Goal: Check status: Check status

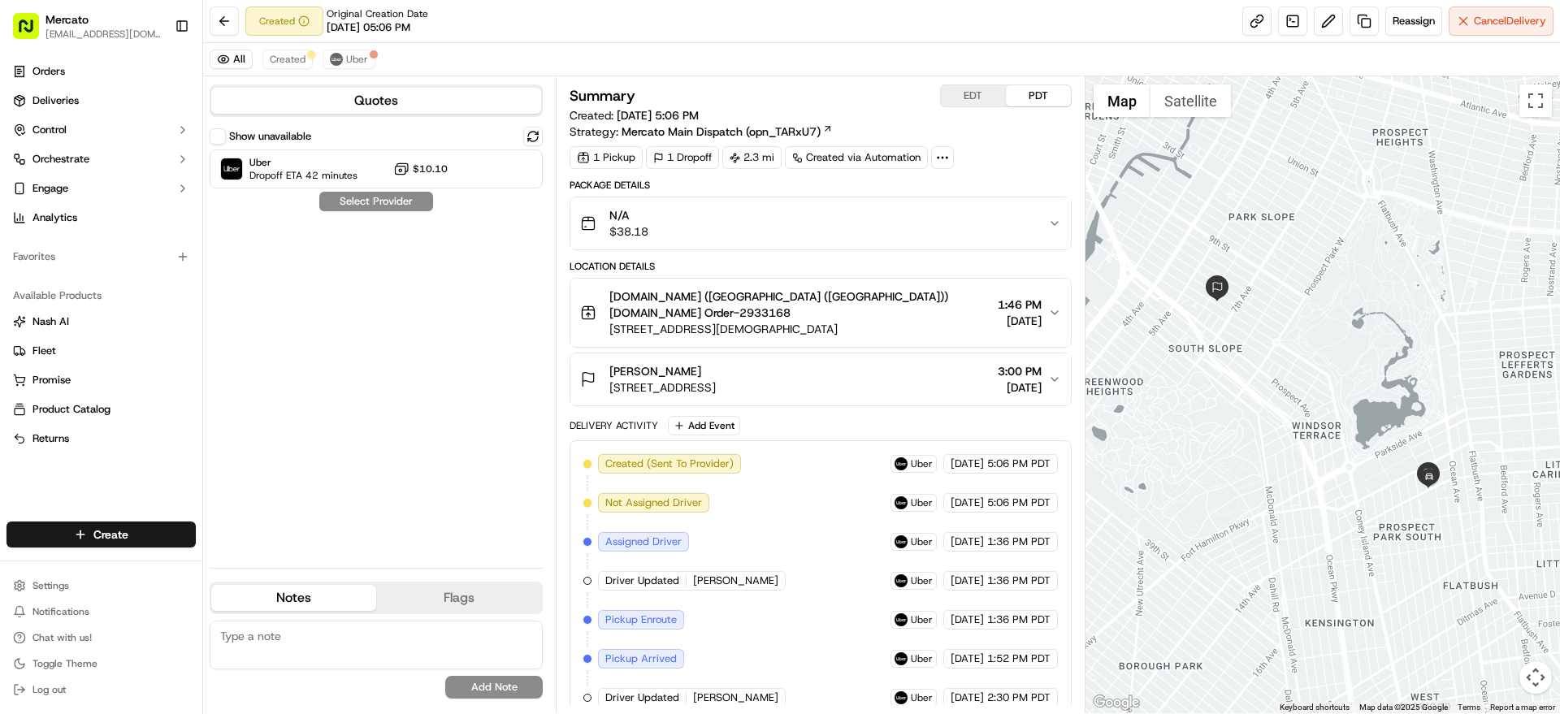
click at [869, 240] on div "N/A $38.18" at bounding box center [813, 223] width 467 height 32
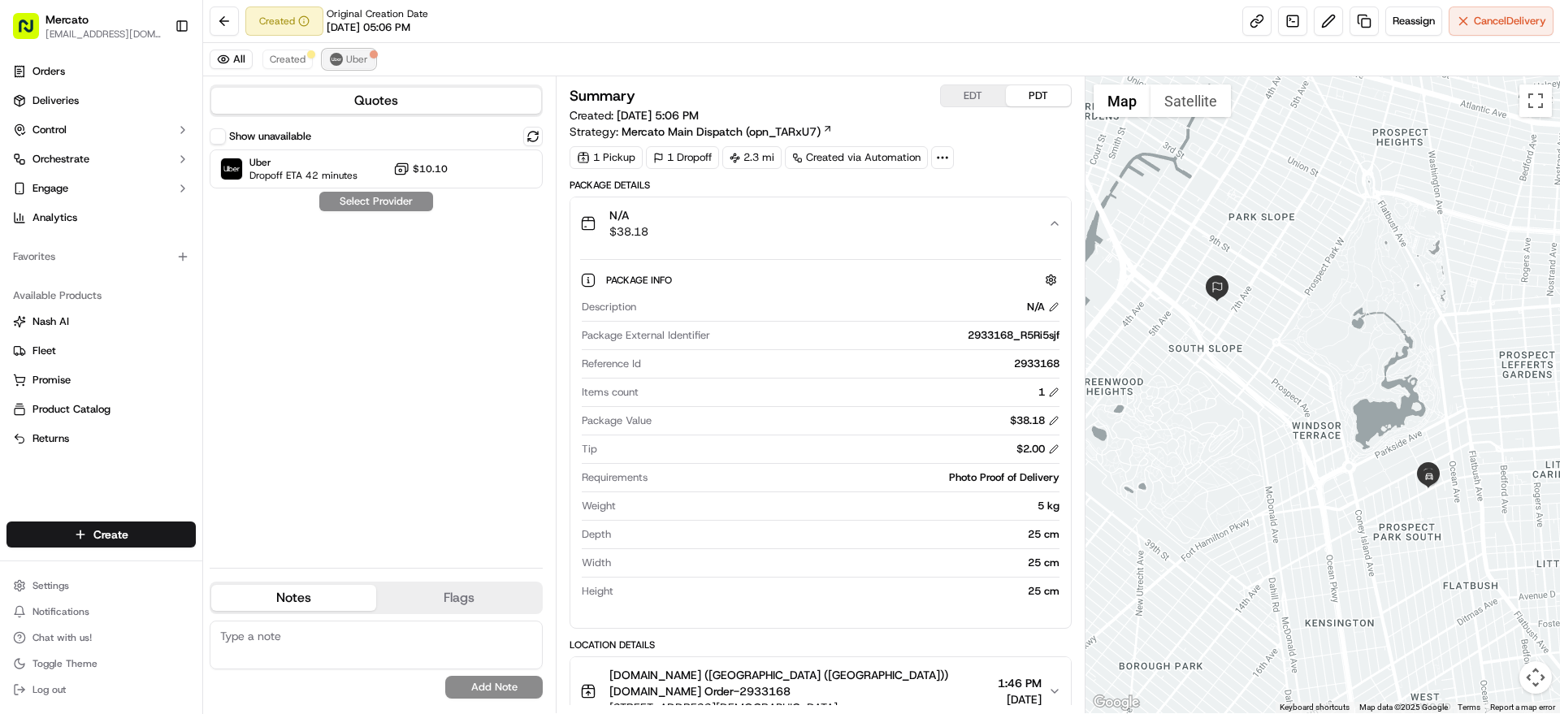
click at [343, 59] on img at bounding box center [336, 59] width 13 height 13
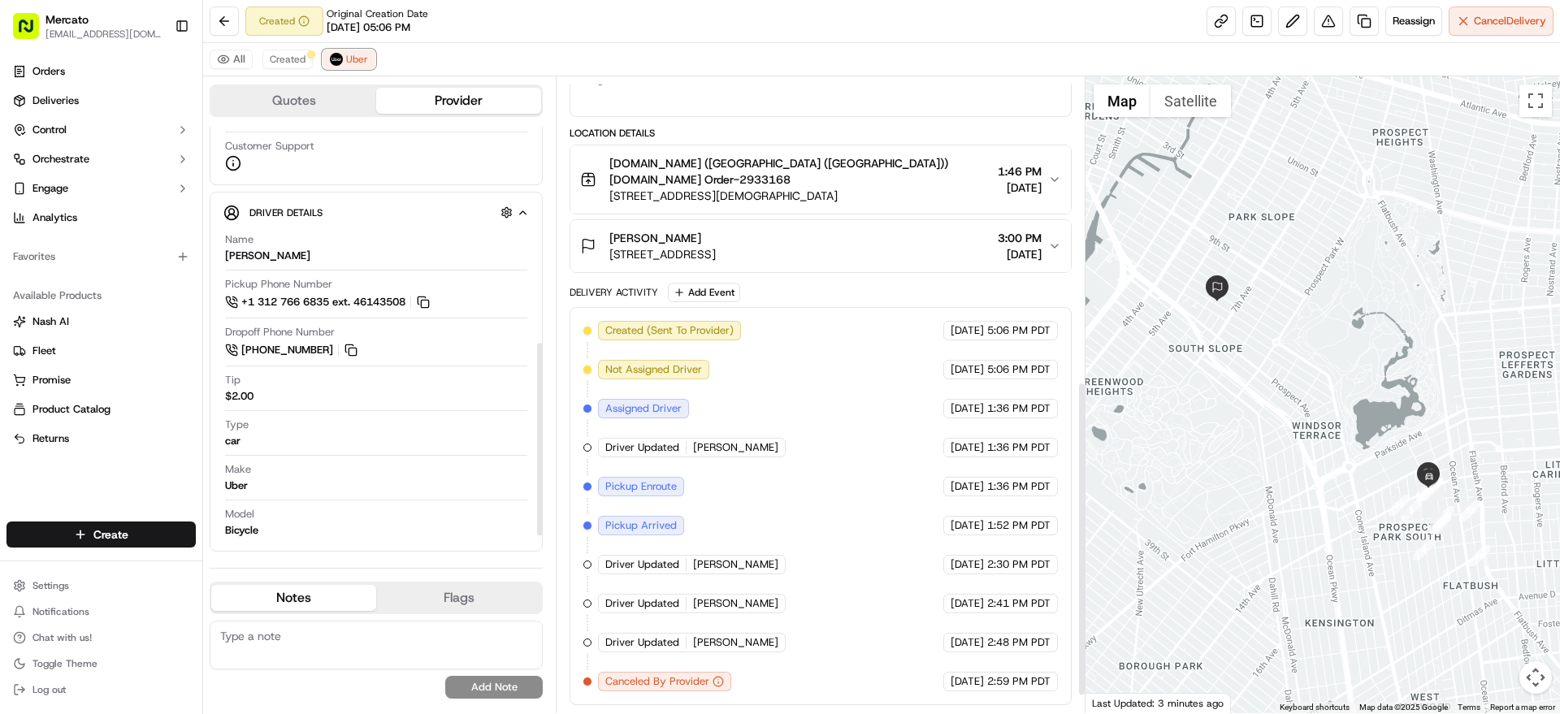
scroll to position [649, 0]
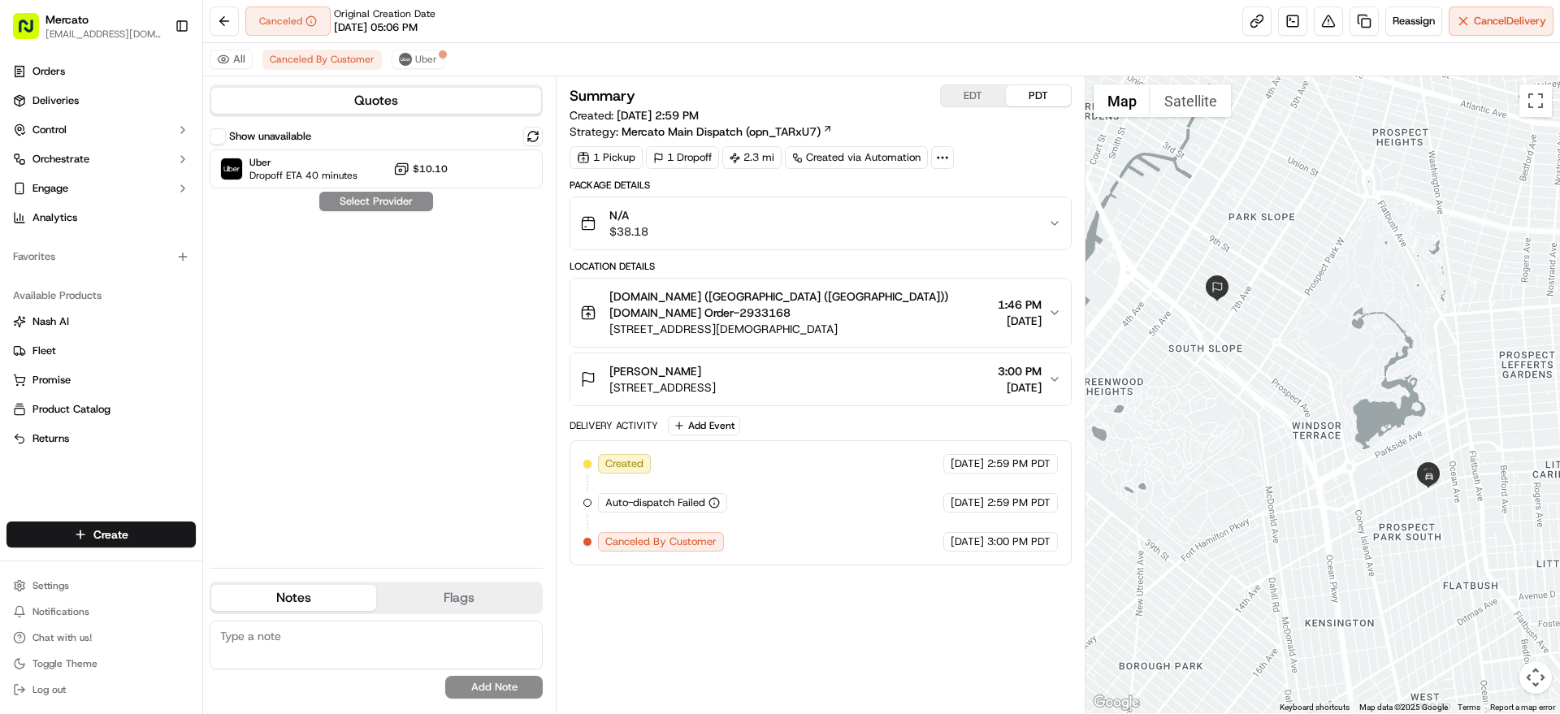
click at [448, 374] on div "Show unavailable Uber Dropoff ETA 40 minutes $10.10 Select Provider" at bounding box center [376, 341] width 333 height 428
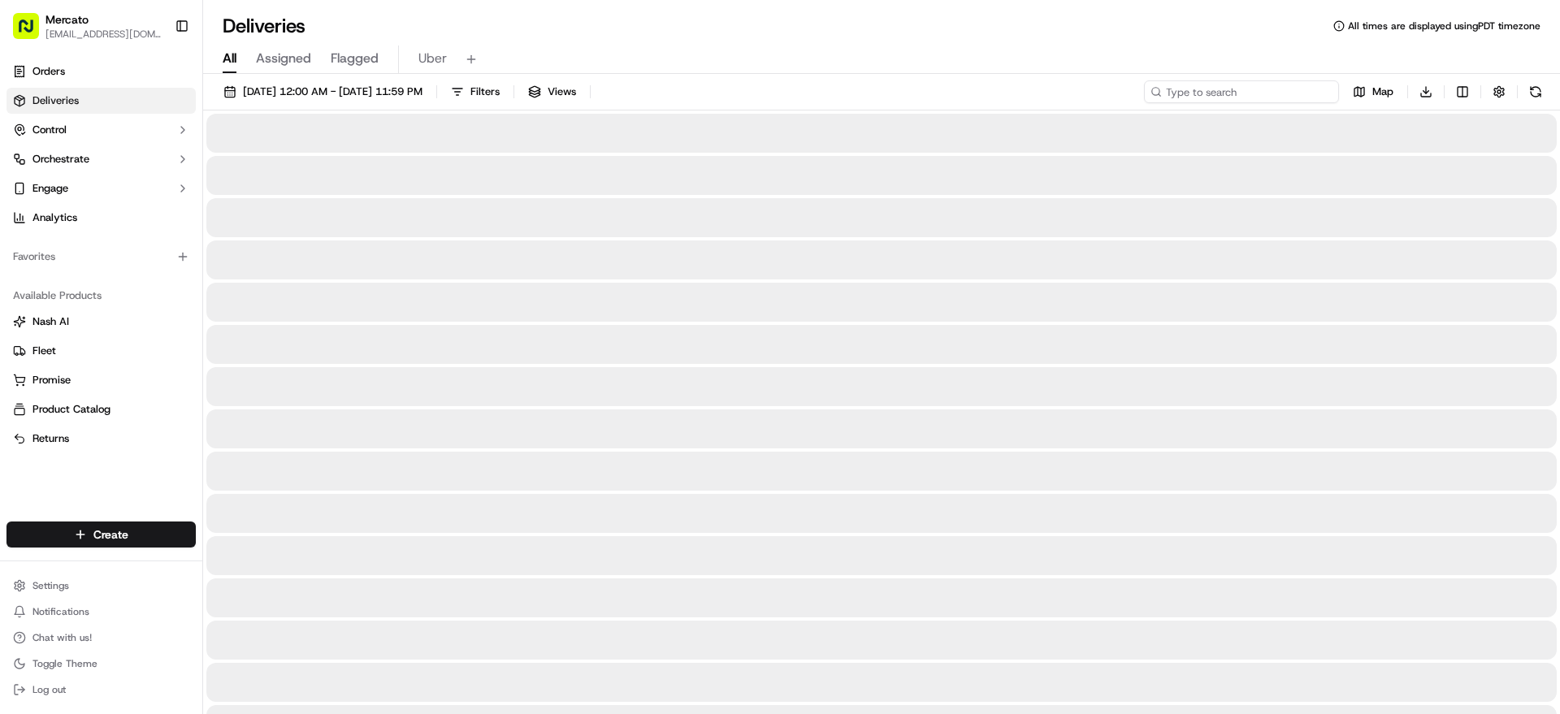
click at [1248, 100] on input at bounding box center [1241, 91] width 195 height 23
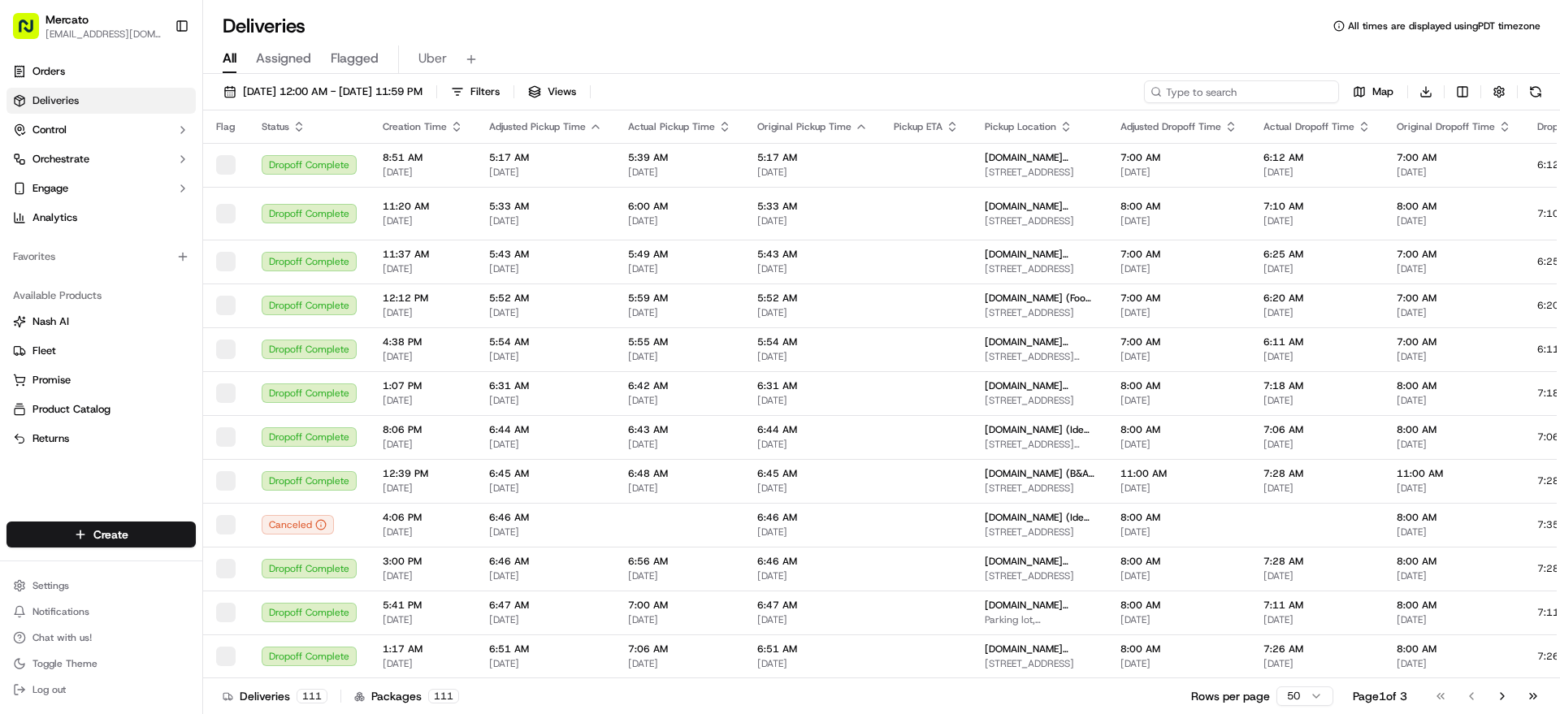
paste input "2933033"
type input "2933033"
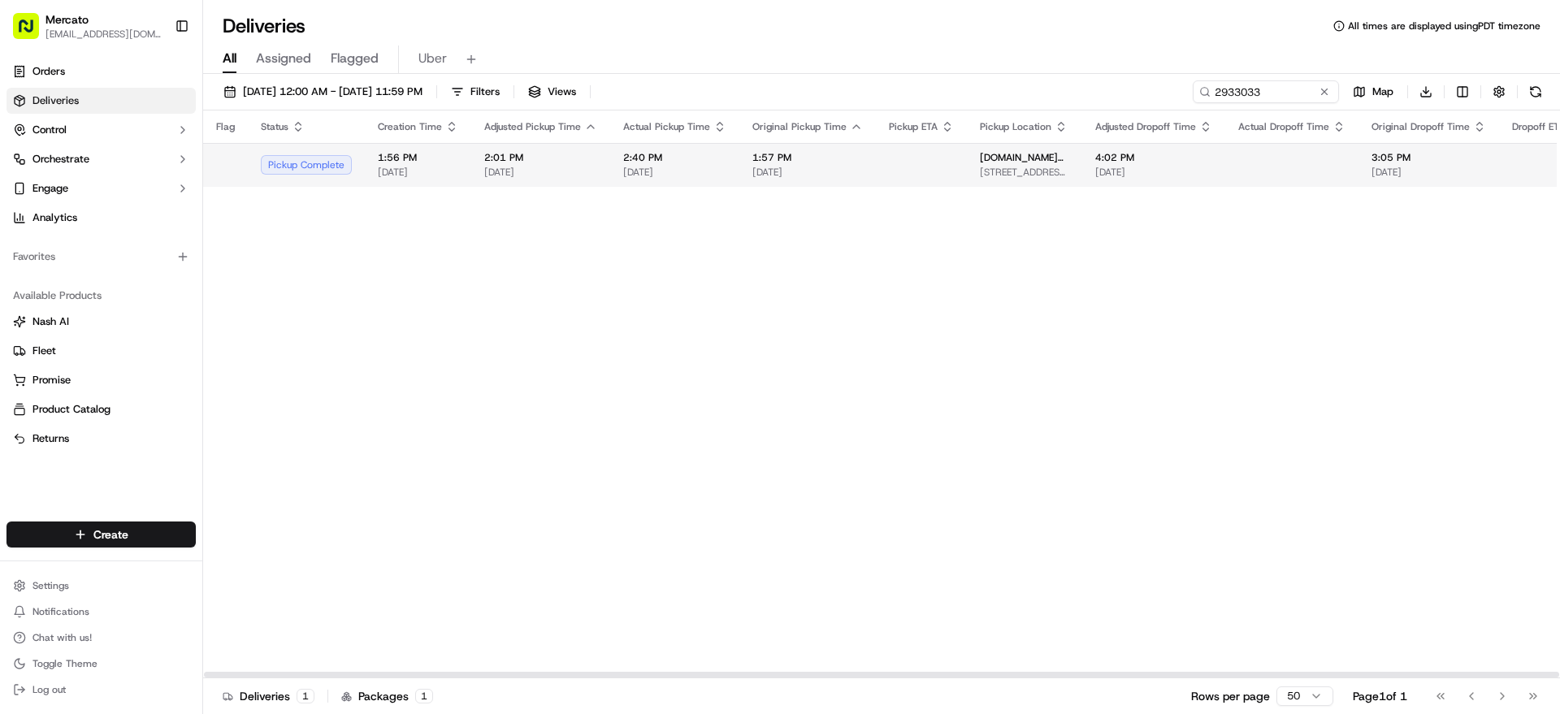
click at [1069, 179] on span "[STREET_ADDRESS][PERSON_NAME]" at bounding box center [1024, 172] width 89 height 13
